Goal: Task Accomplishment & Management: Manage account settings

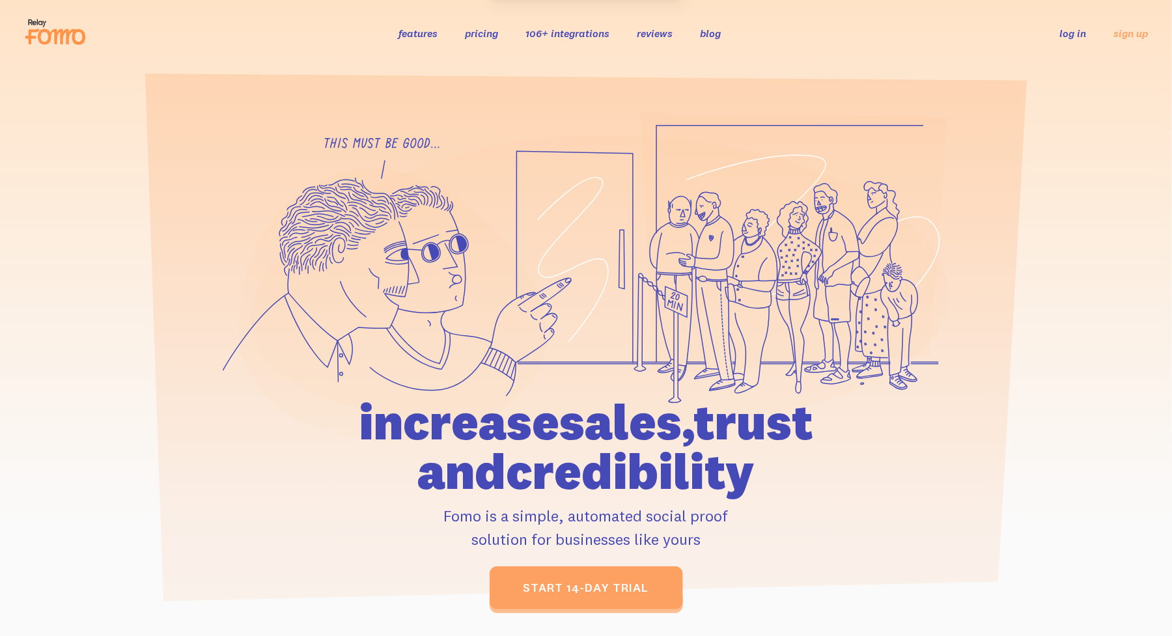
click at [1073, 31] on link "log in" at bounding box center [1073, 33] width 27 height 13
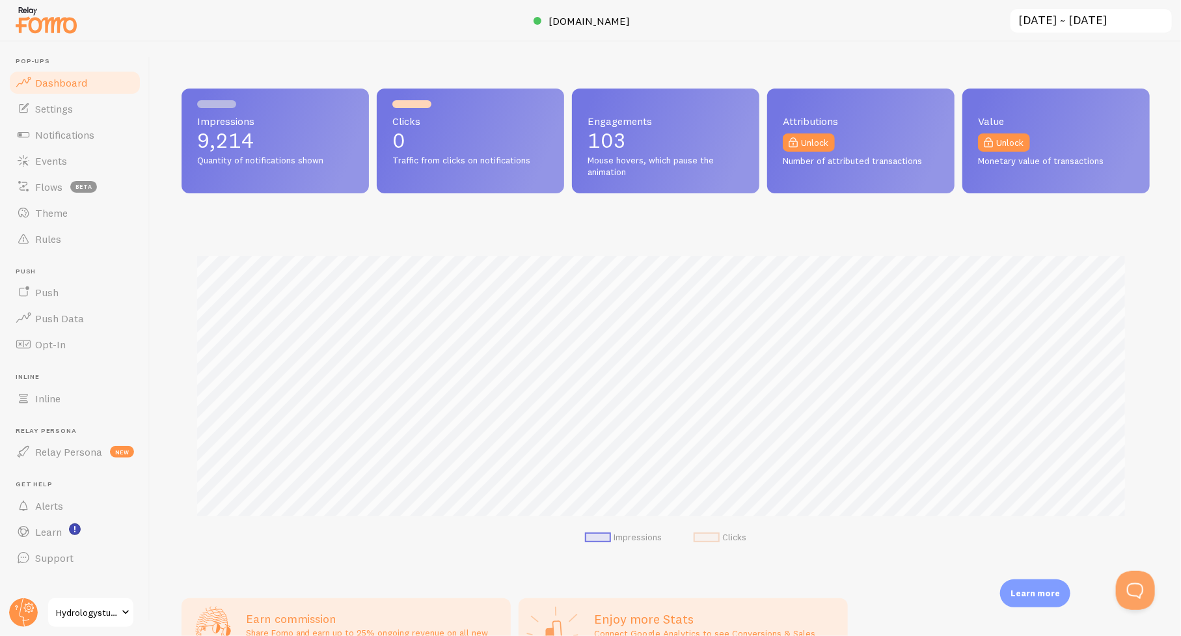
scroll to position [342, 959]
click at [55, 165] on span "Events" at bounding box center [51, 160] width 32 height 13
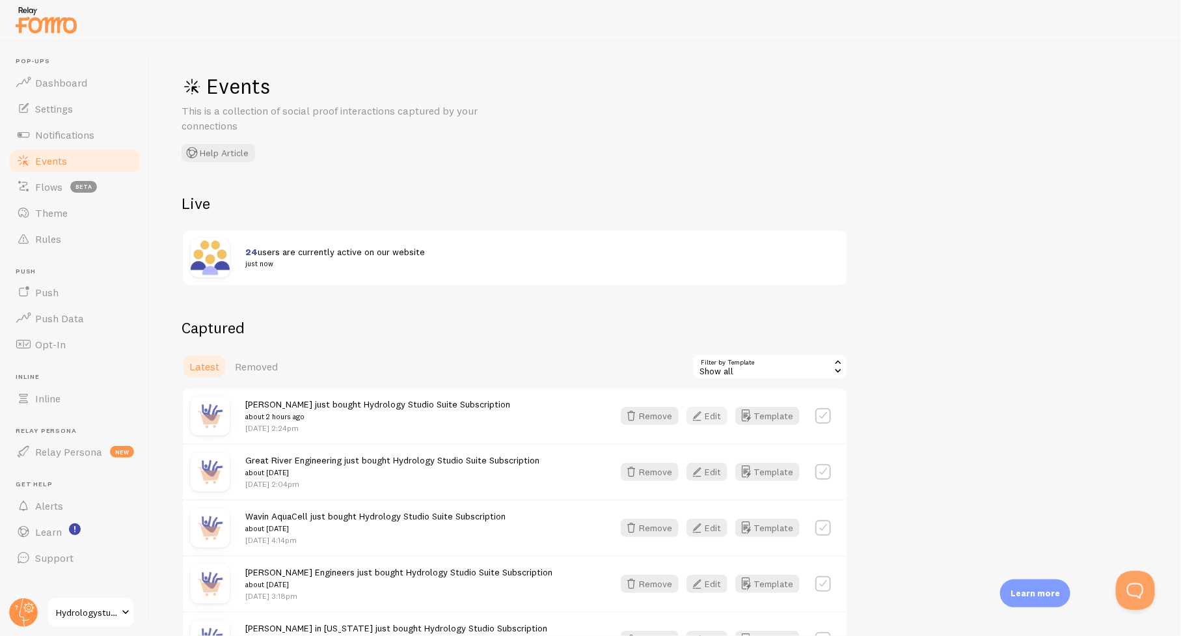
click at [710, 418] on button "Edit" at bounding box center [707, 416] width 41 height 18
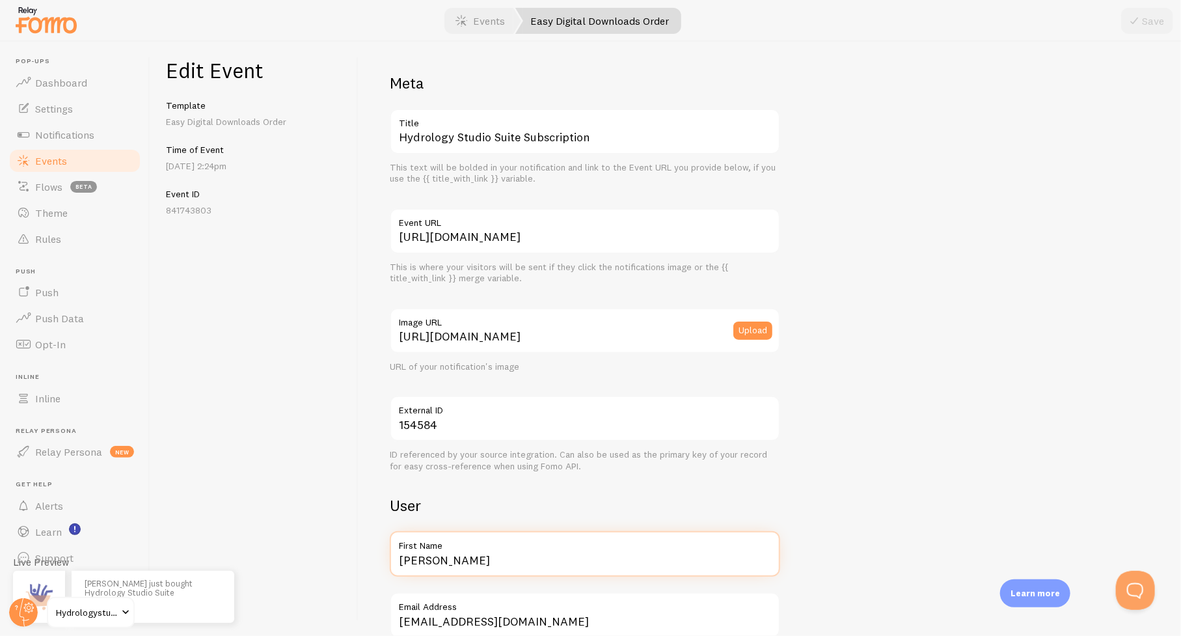
click at [501, 564] on input "[PERSON_NAME]" at bounding box center [585, 554] width 391 height 46
type input "Luke in [US_STATE]"
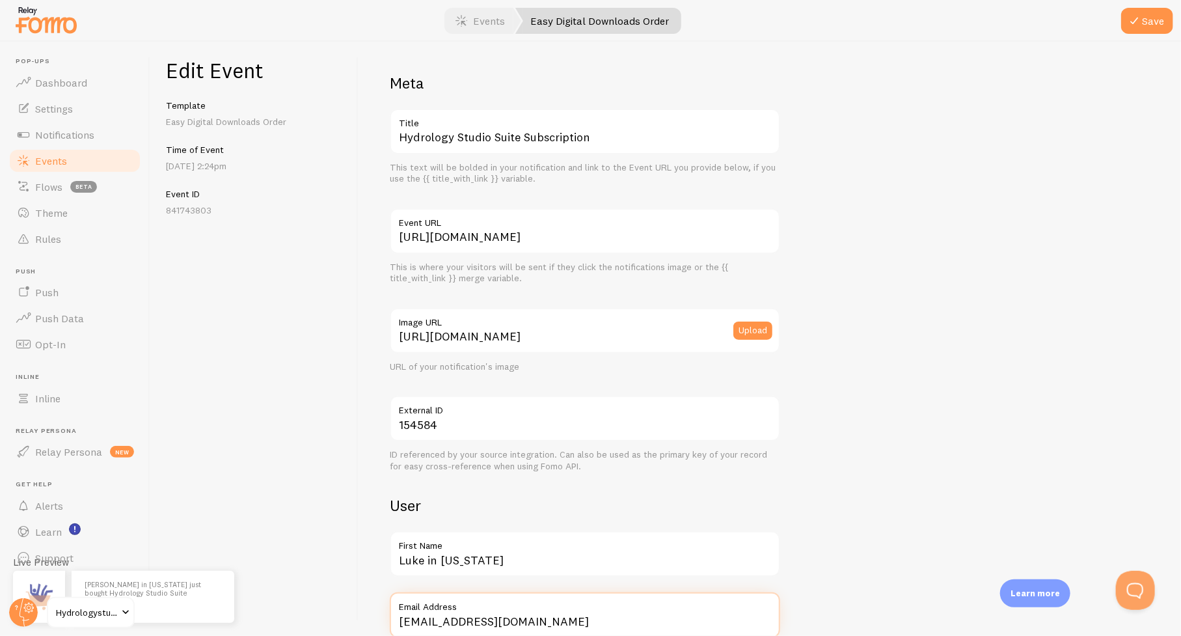
scroll to position [1, 0]
click at [1128, 23] on icon "submit" at bounding box center [1135, 21] width 16 height 16
click at [44, 161] on span "Events" at bounding box center [51, 160] width 32 height 13
